Goal: Navigation & Orientation: Find specific page/section

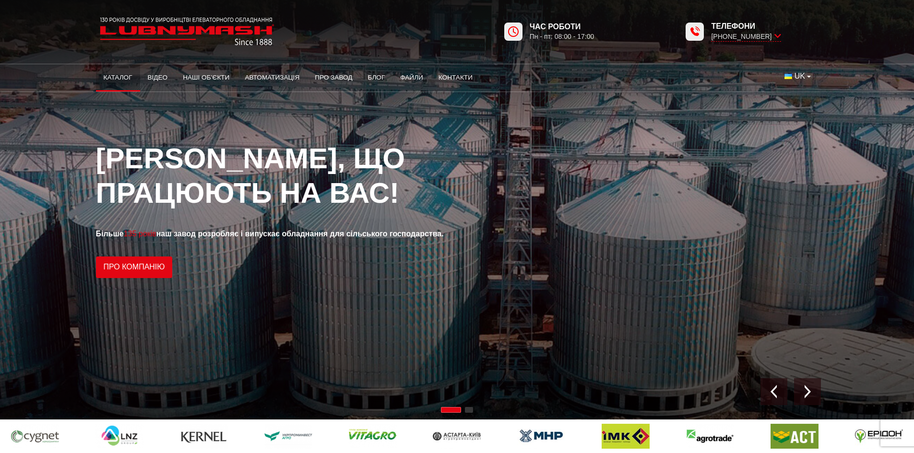
click at [119, 75] on link "Каталог" at bounding box center [118, 77] width 44 height 21
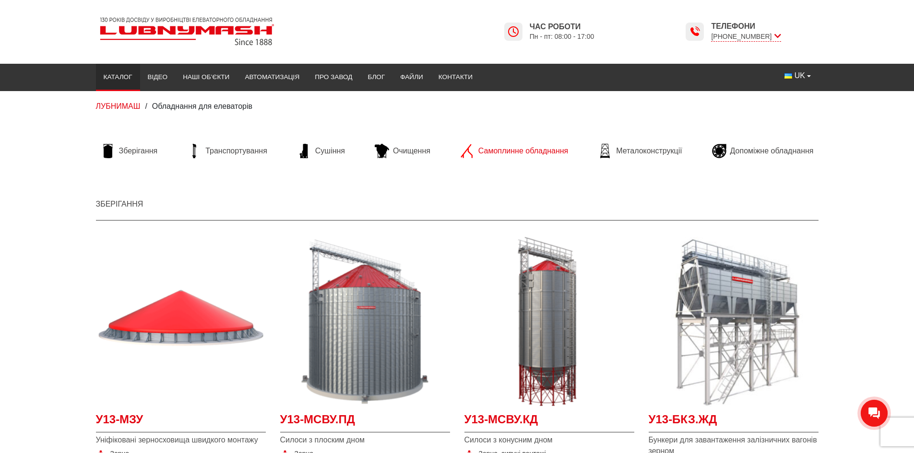
click at [522, 153] on span "Самоплинне обладнання" at bounding box center [523, 151] width 90 height 11
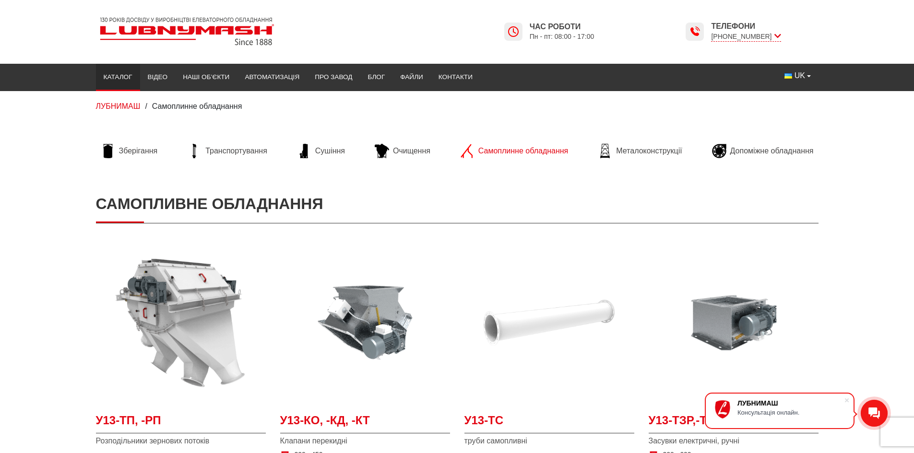
click at [116, 78] on link "Каталог" at bounding box center [118, 77] width 44 height 21
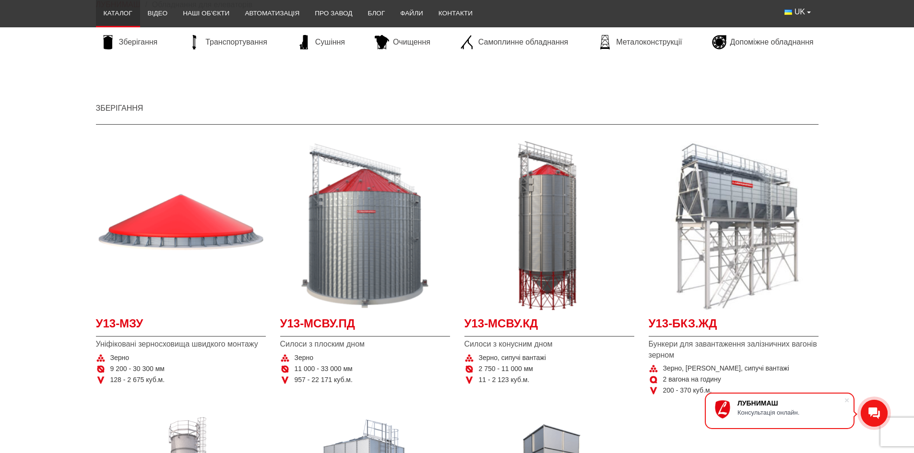
scroll to position [96, 0]
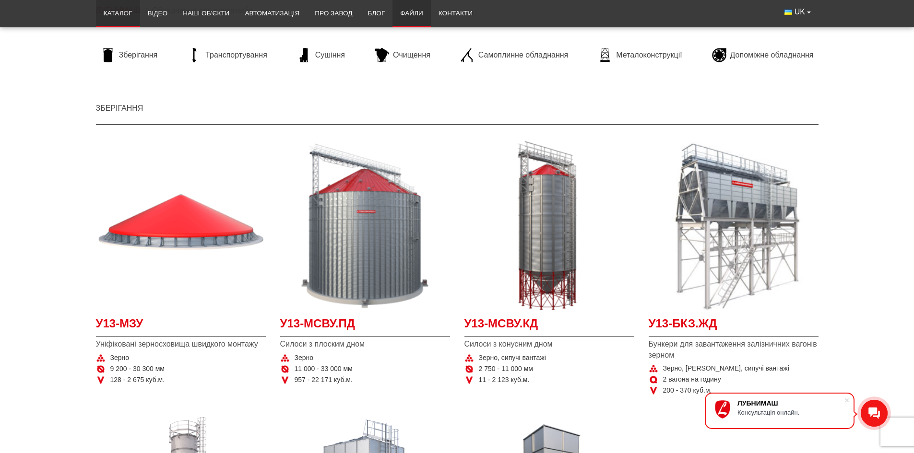
click at [403, 11] on link "Файли" at bounding box center [411, 13] width 38 height 21
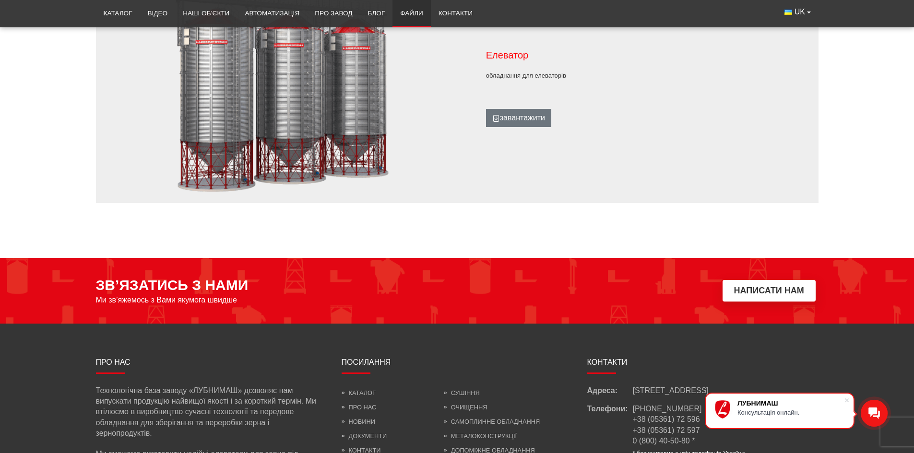
scroll to position [1027, 0]
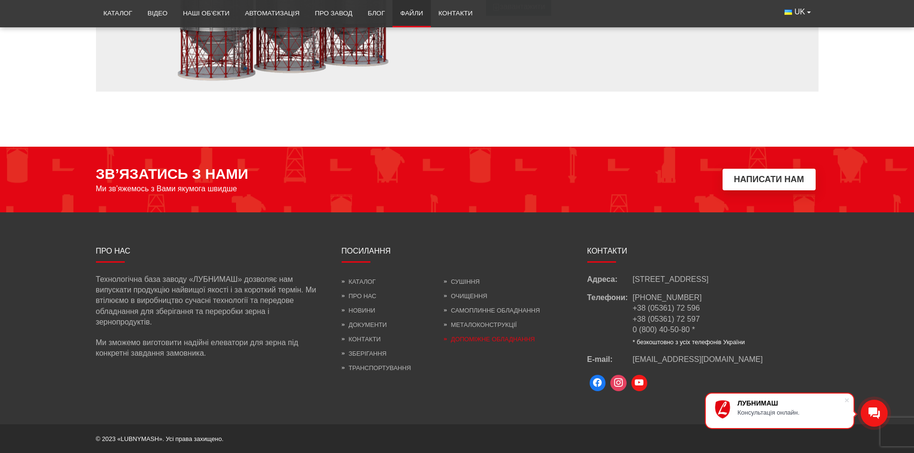
click at [491, 338] on link "Допоміжне обладнання" at bounding box center [489, 339] width 91 height 7
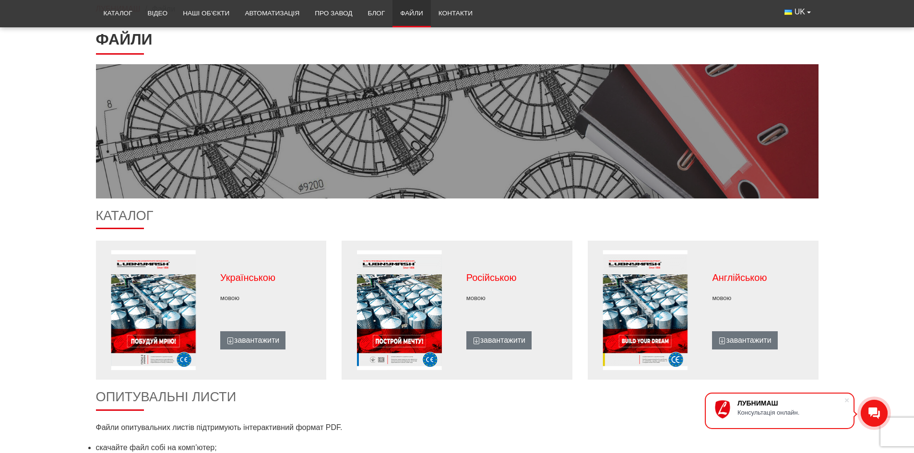
scroll to position [67, 0]
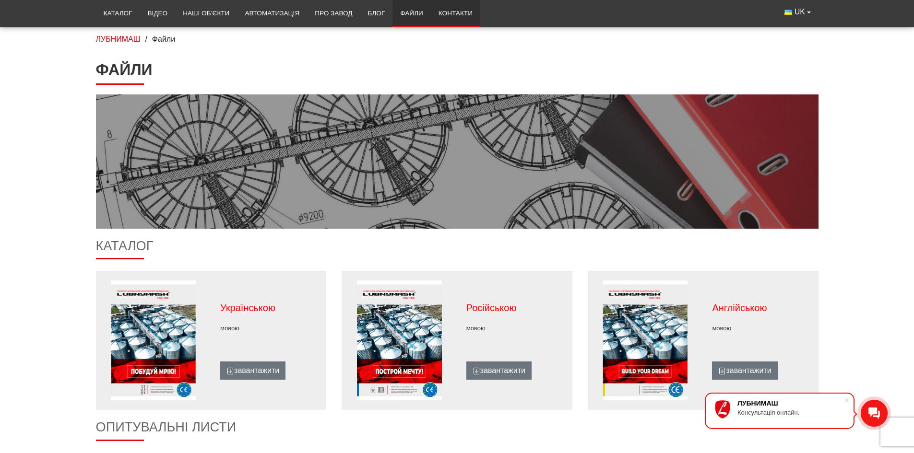
click at [464, 11] on link "Контакти" at bounding box center [455, 13] width 49 height 21
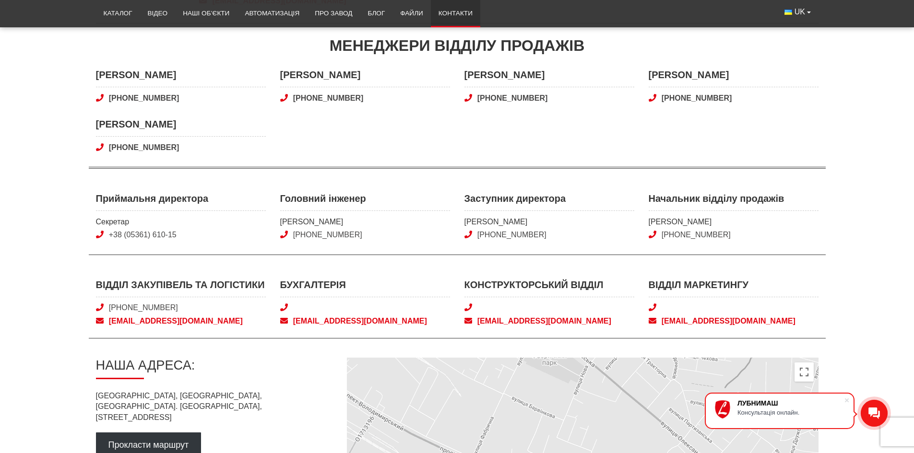
scroll to position [240, 0]
